Goal: Task Accomplishment & Management: Manage account settings

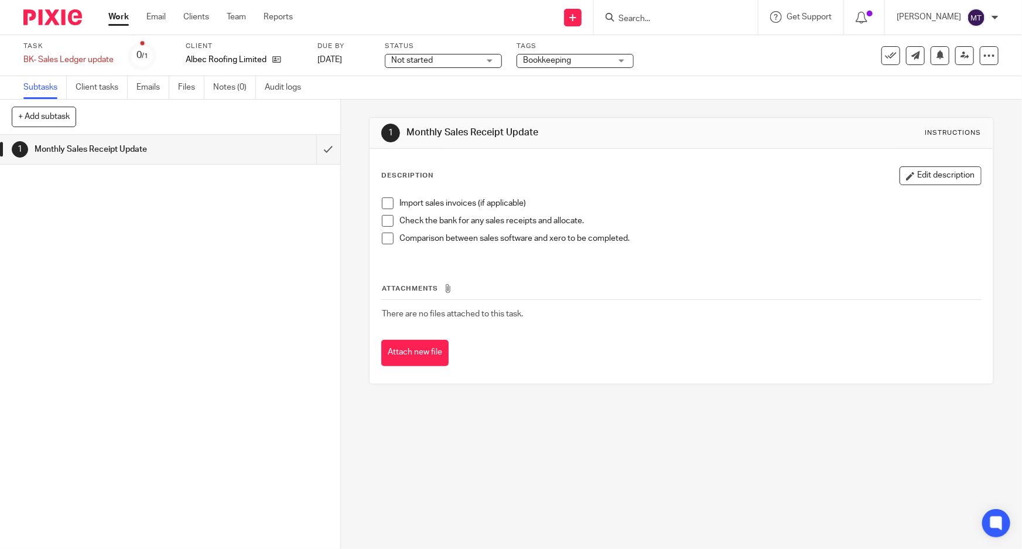
click at [122, 18] on link "Work" at bounding box center [118, 17] width 21 height 12
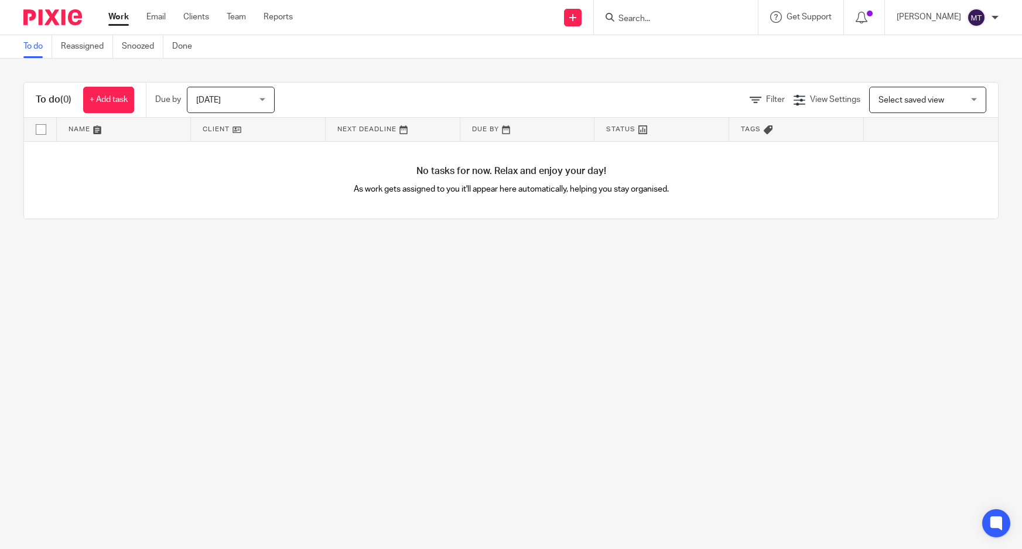
click at [699, 27] on div at bounding box center [676, 17] width 164 height 35
click at [683, 25] on div at bounding box center [676, 17] width 164 height 35
click at [645, 15] on input "Search" at bounding box center [670, 19] width 105 height 11
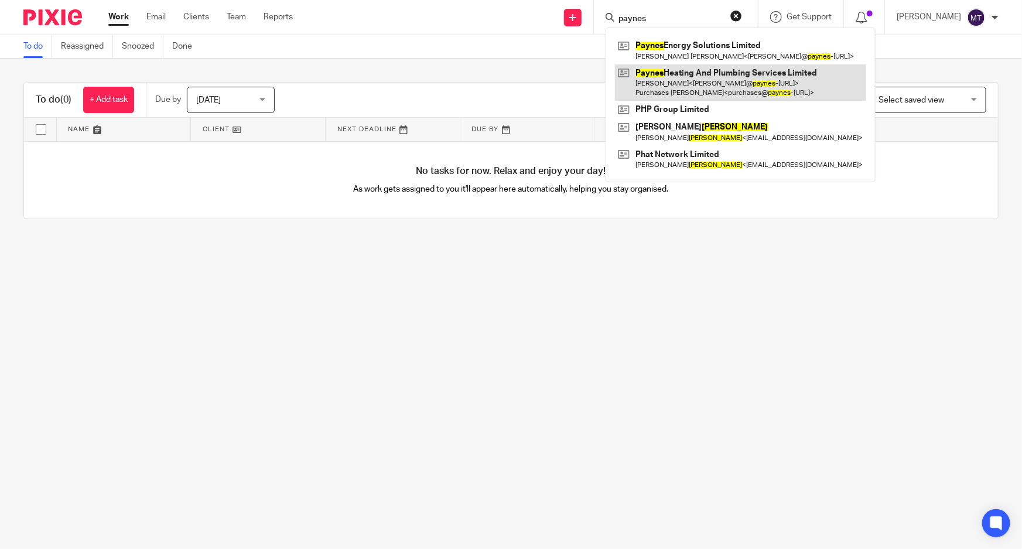
type input "paynes"
click at [736, 81] on link at bounding box center [740, 82] width 251 height 36
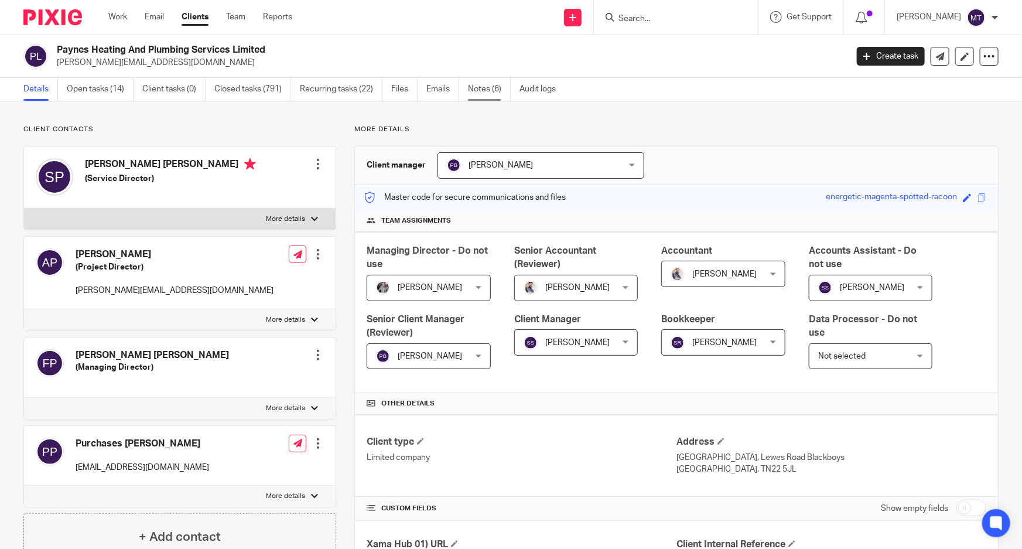
click at [486, 86] on link "Notes (6)" at bounding box center [489, 89] width 43 height 23
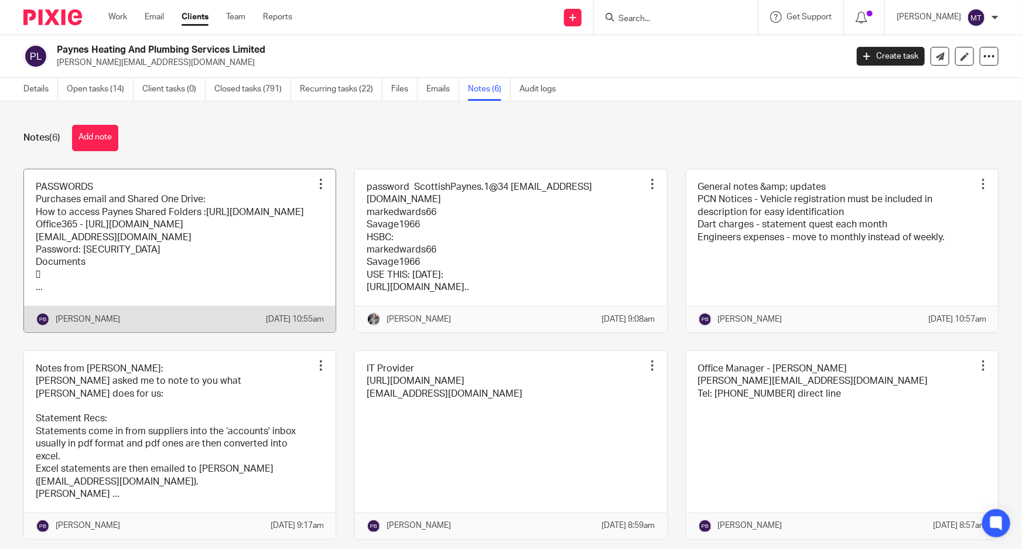
click at [211, 251] on link at bounding box center [180, 250] width 312 height 163
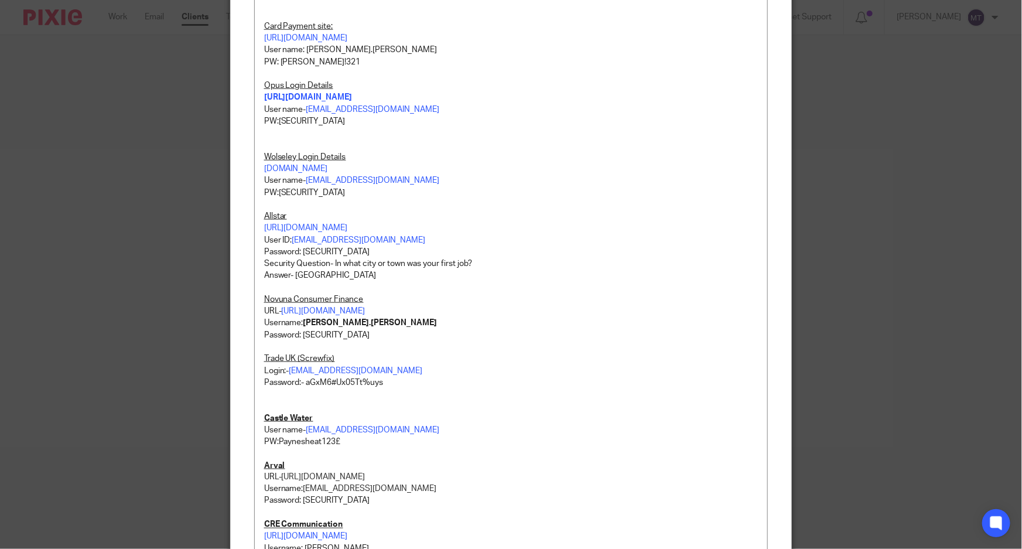
scroll to position [586, 0]
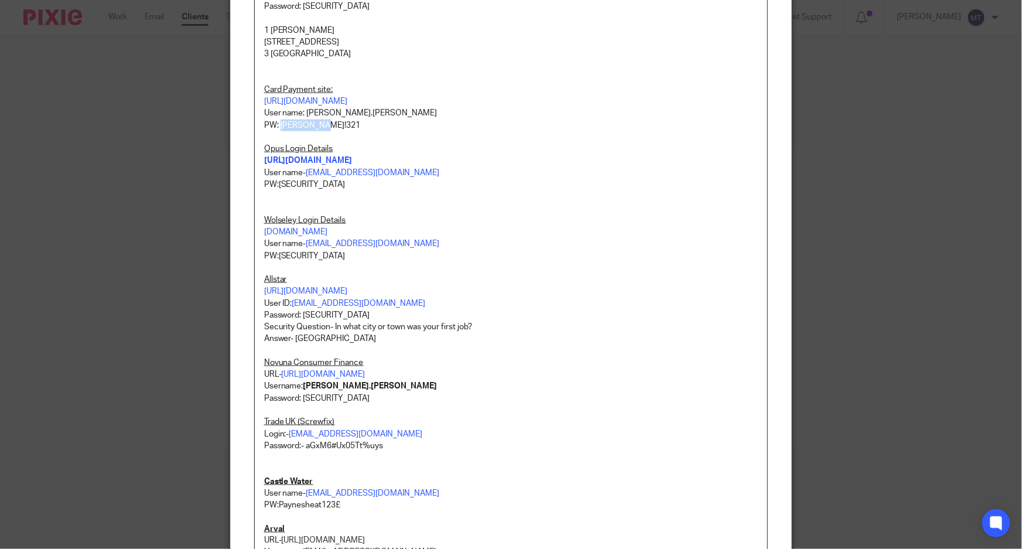
drag, startPoint x: 322, startPoint y: 122, endPoint x: 277, endPoint y: 124, distance: 45.1
click at [277, 124] on p "PW: Paynes!321 Opus Login Details https://my.opusenergy.com User name- Purchase…" at bounding box center [511, 209] width 495 height 178
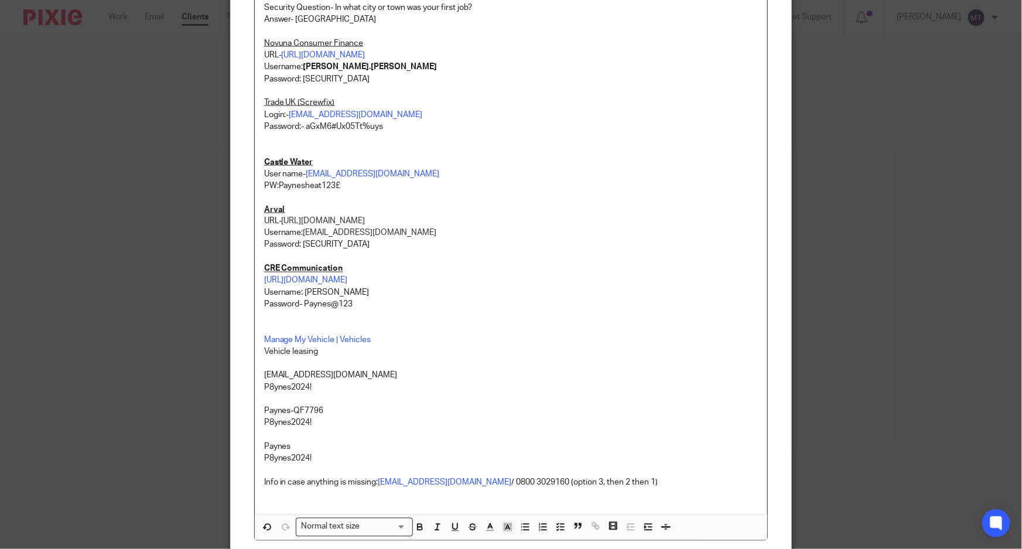
scroll to position [1016, 0]
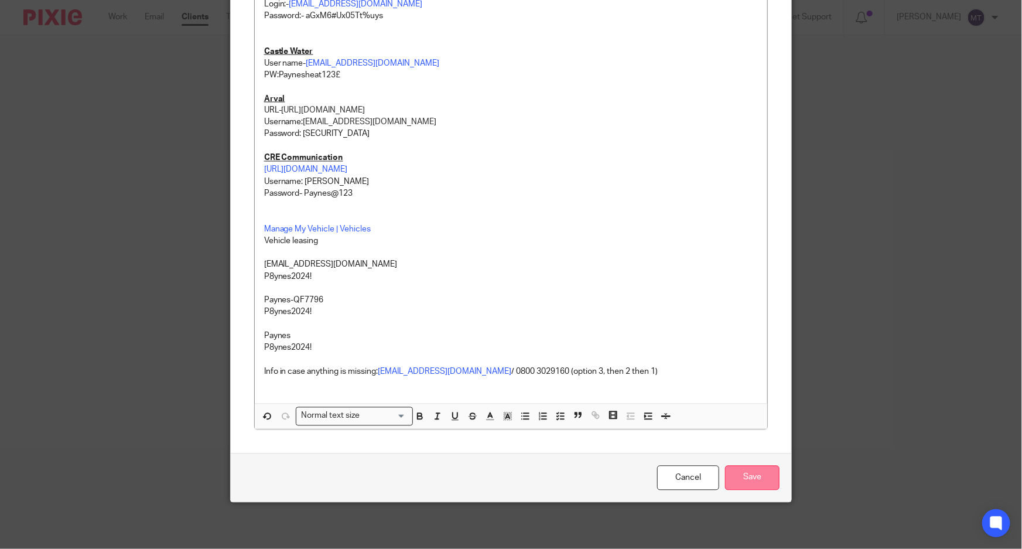
click at [769, 485] on input "Save" at bounding box center [752, 478] width 54 height 25
